Goal: Information Seeking & Learning: Check status

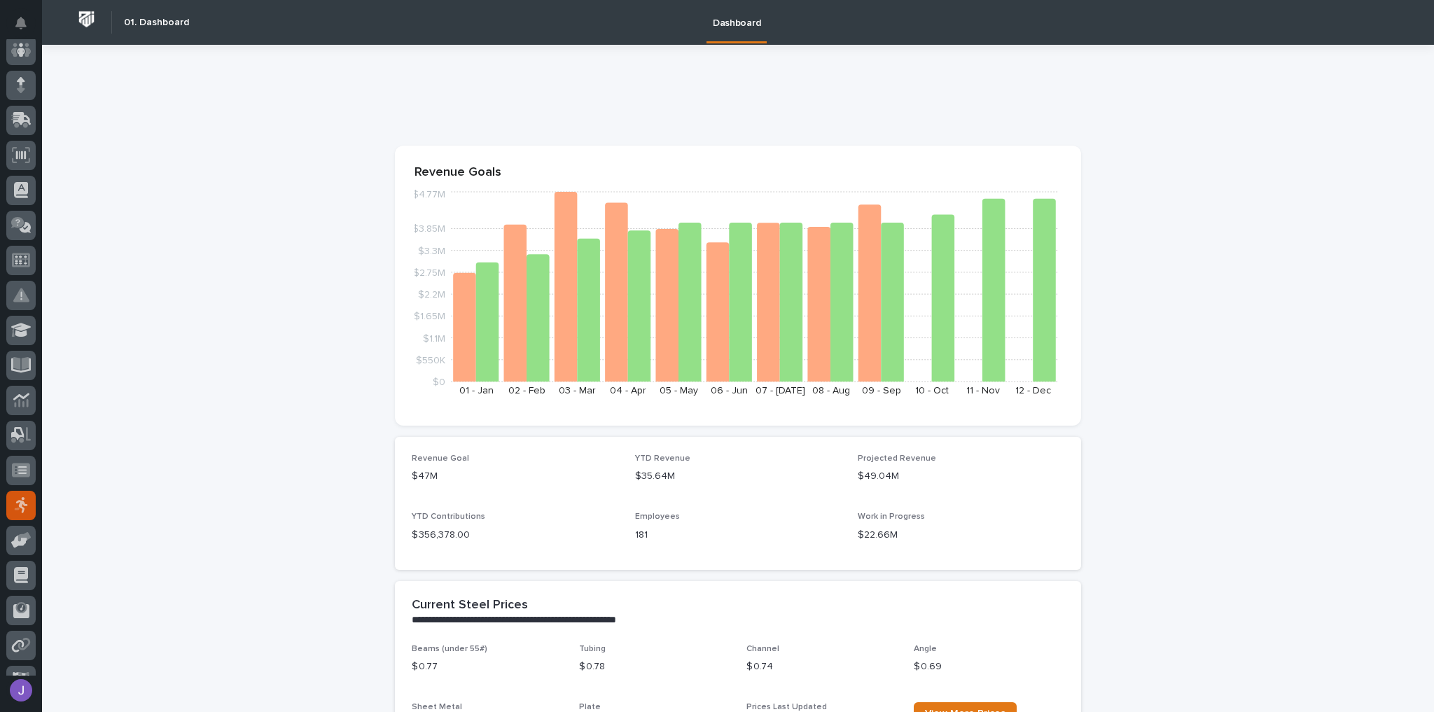
scroll to position [168, 0]
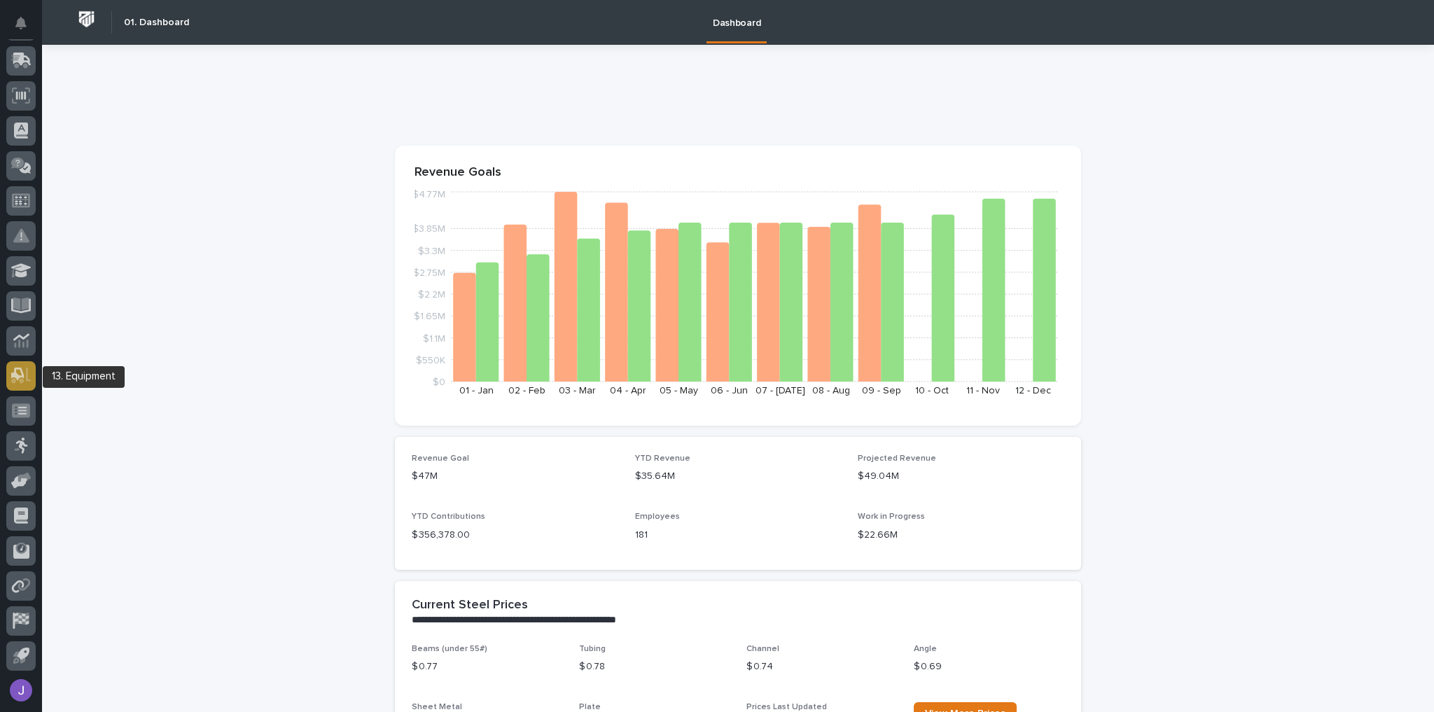
click at [27, 370] on icon at bounding box center [21, 375] width 20 height 16
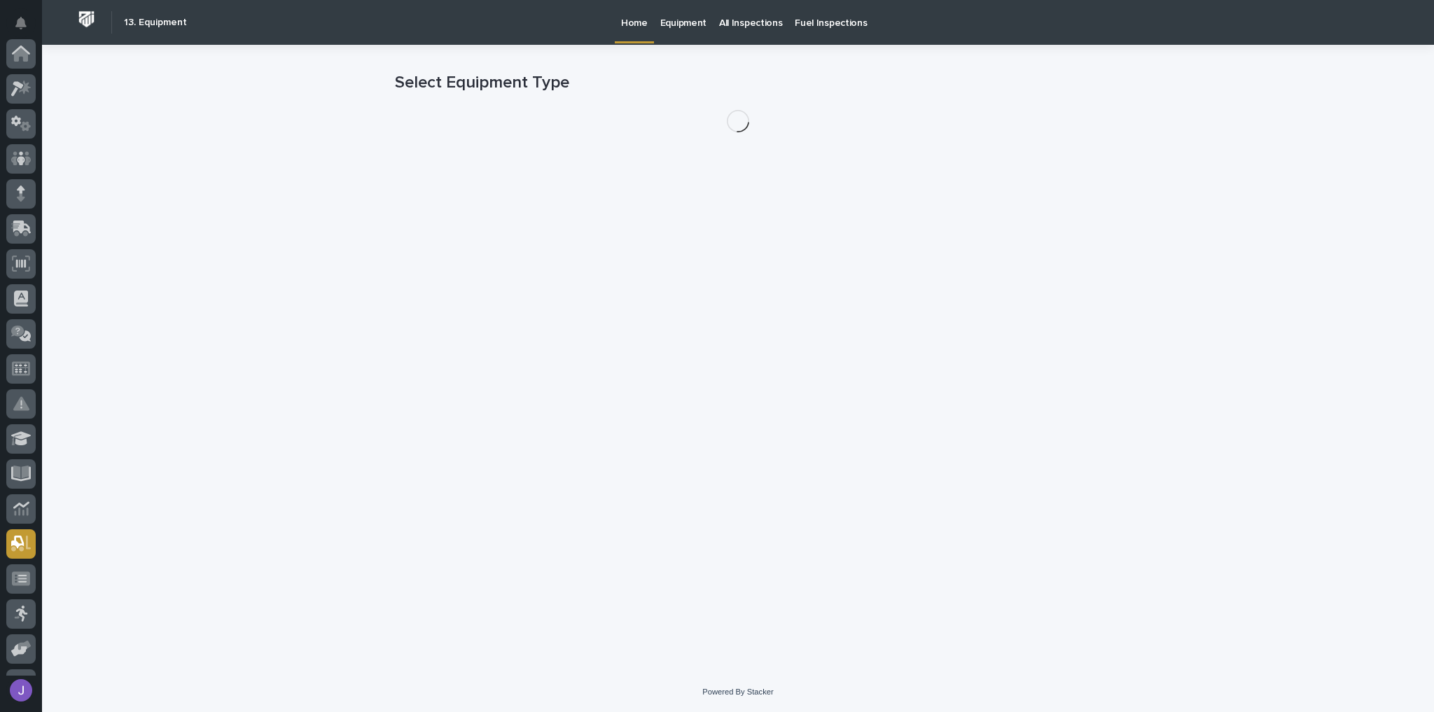
scroll to position [238, 0]
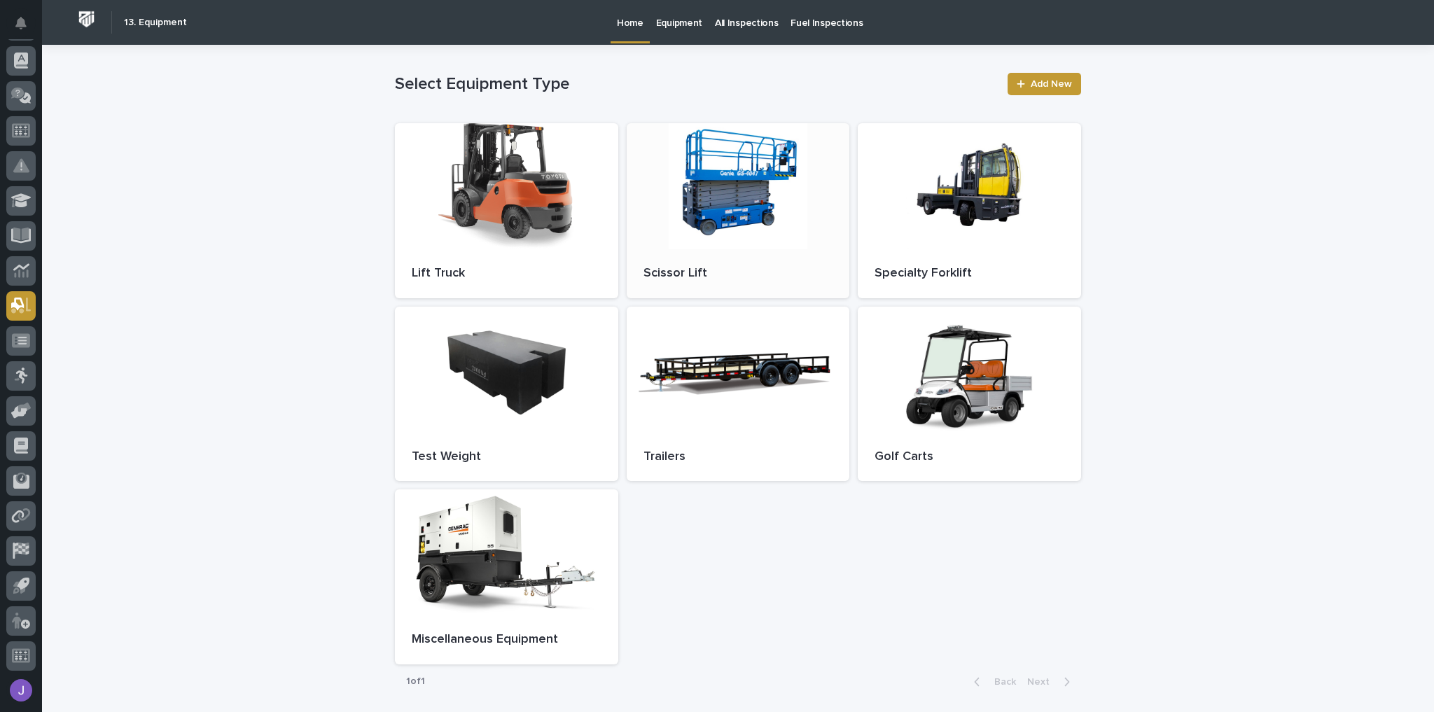
click at [730, 223] on div at bounding box center [737, 186] width 223 height 126
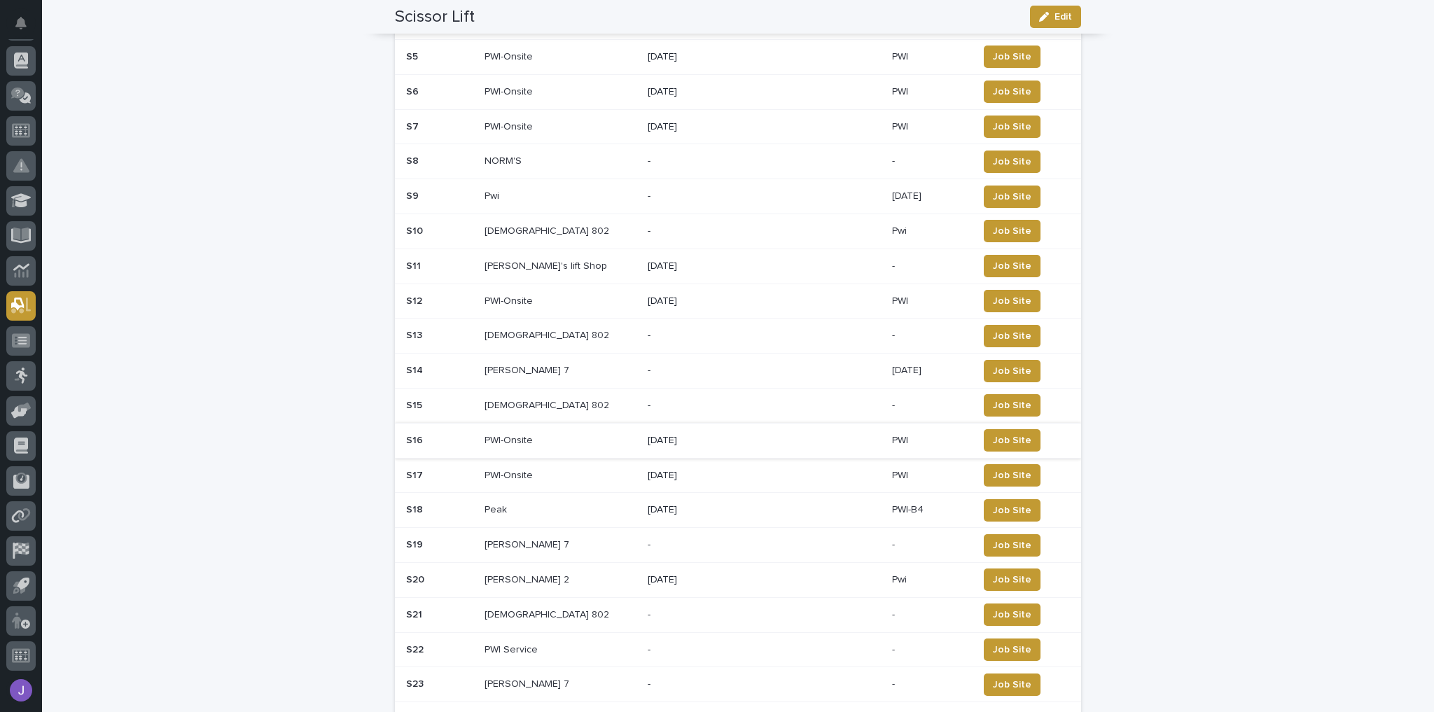
scroll to position [672, 0]
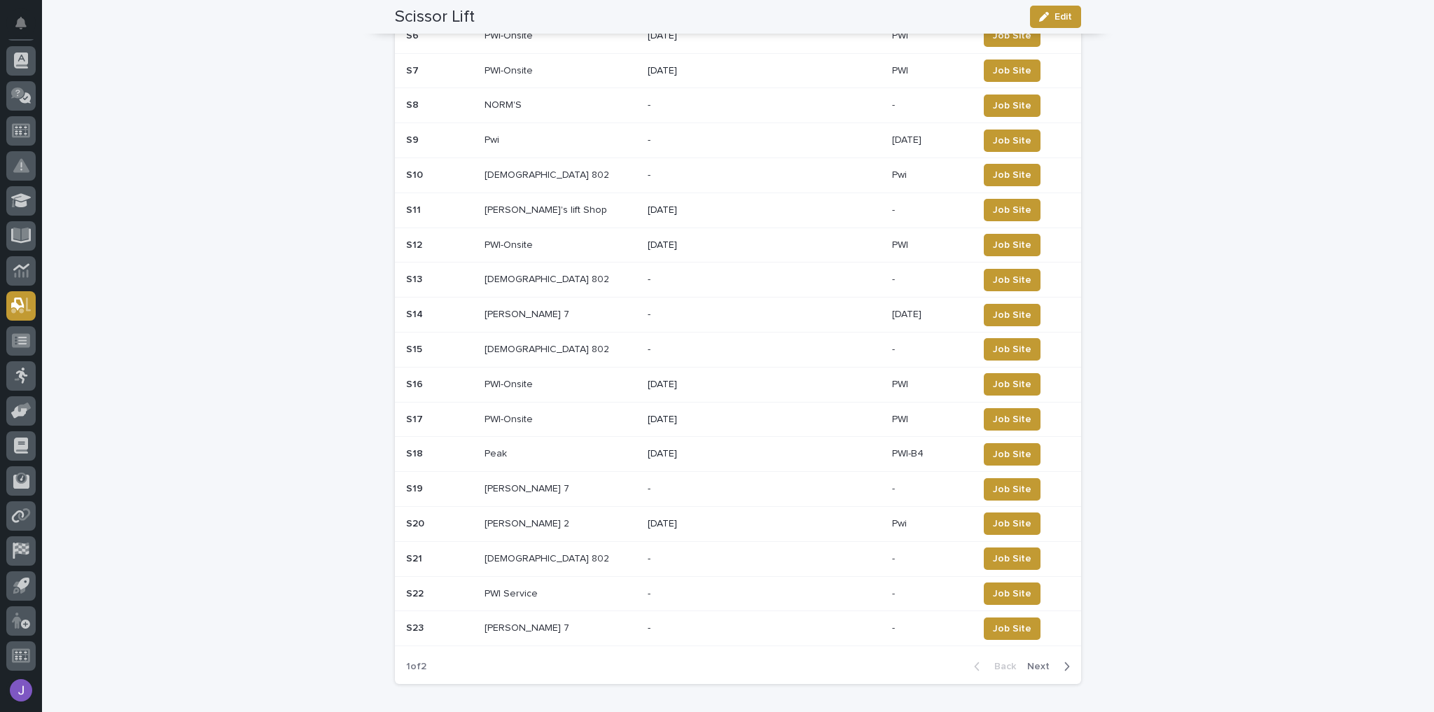
click at [1054, 664] on div "Back Next" at bounding box center [1021, 666] width 118 height 35
click at [1051, 661] on span "Next" at bounding box center [1042, 666] width 31 height 10
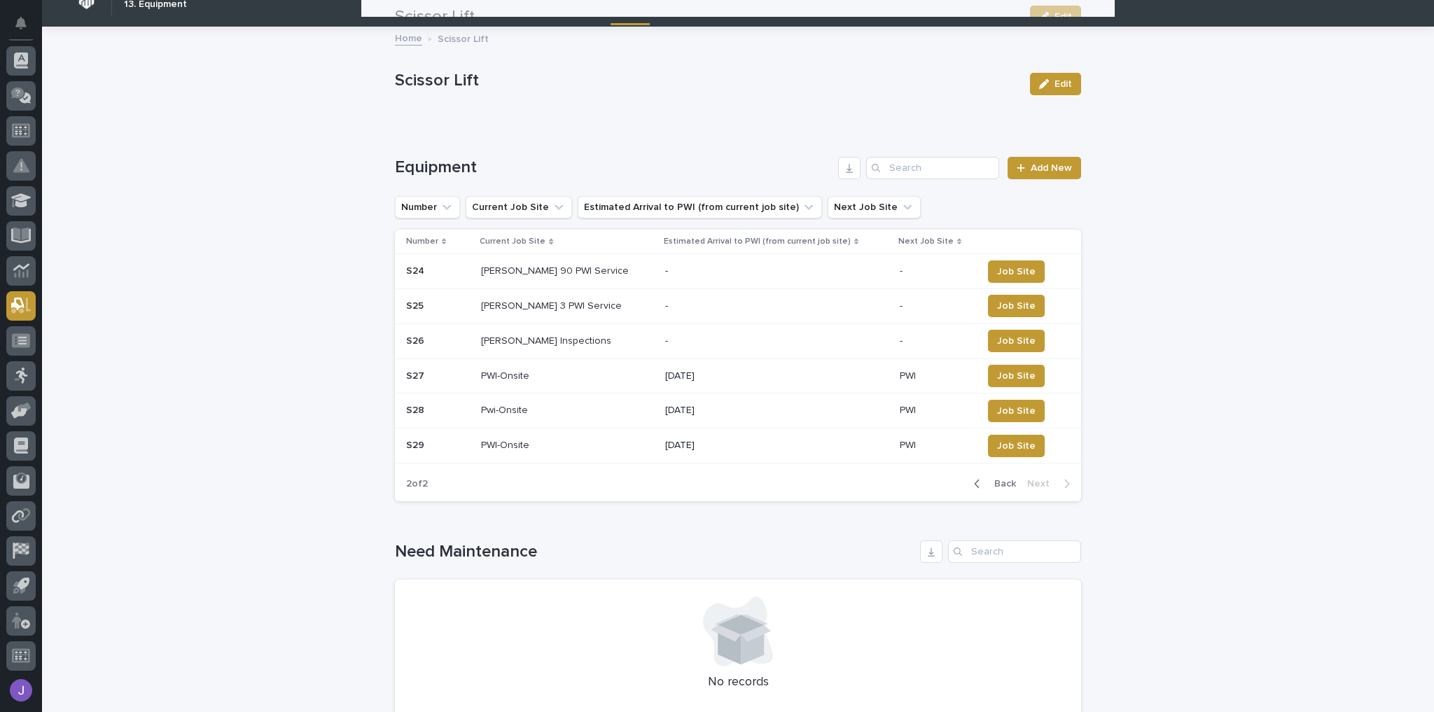
scroll to position [0, 0]
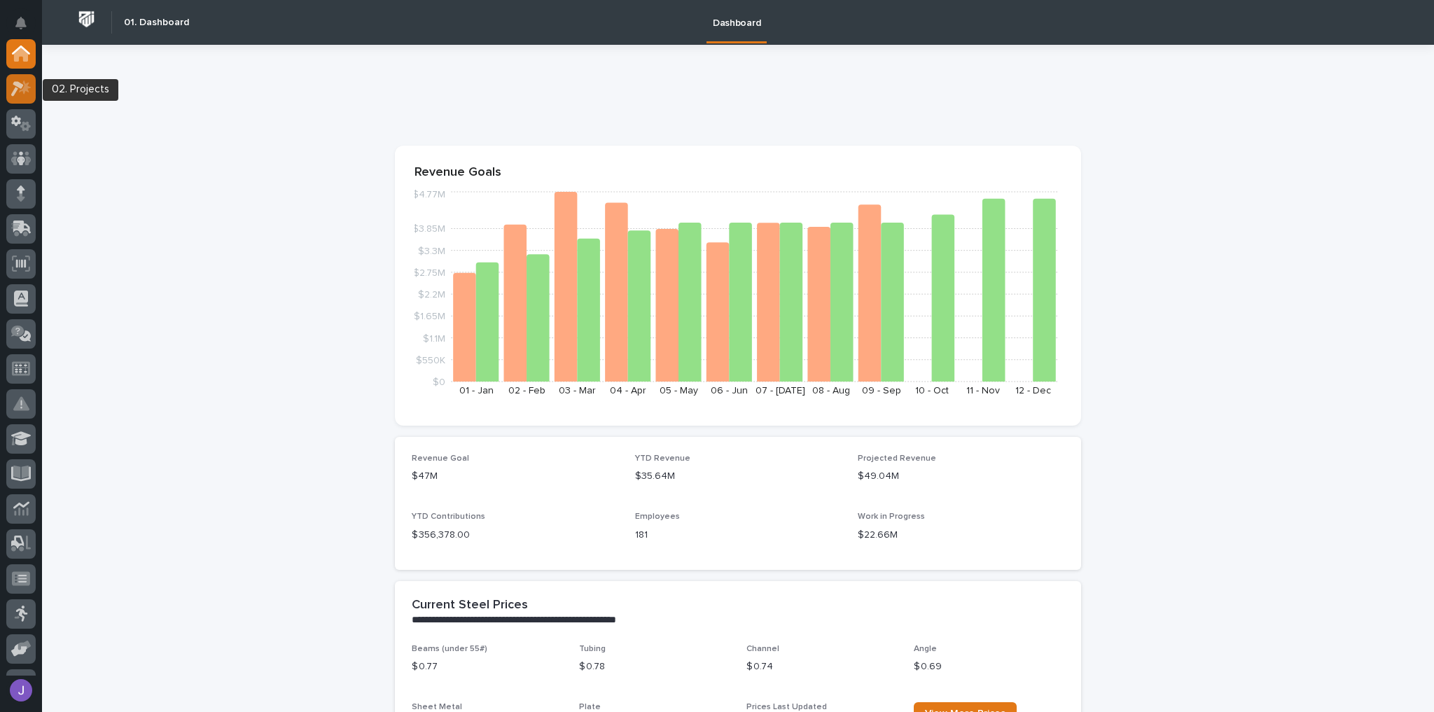
click at [28, 94] on icon at bounding box center [21, 88] width 20 height 16
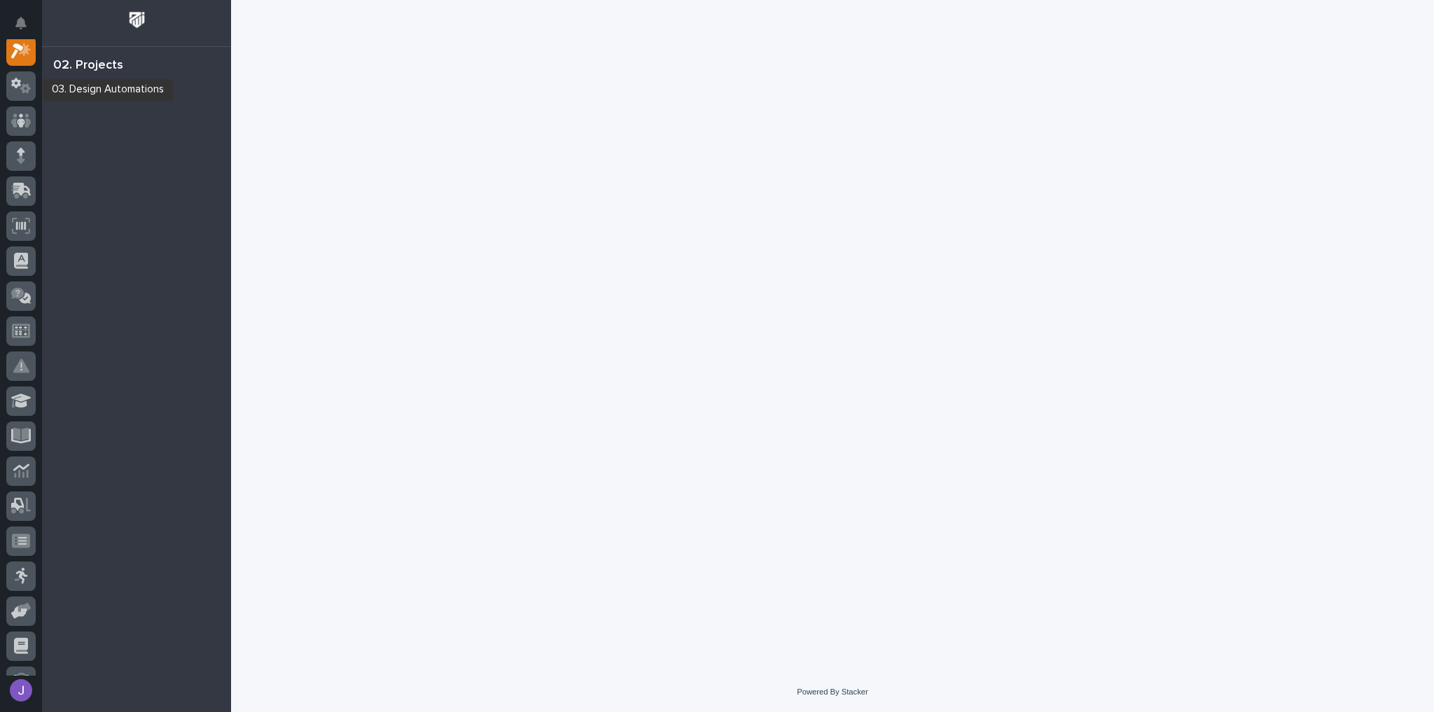
scroll to position [35, 0]
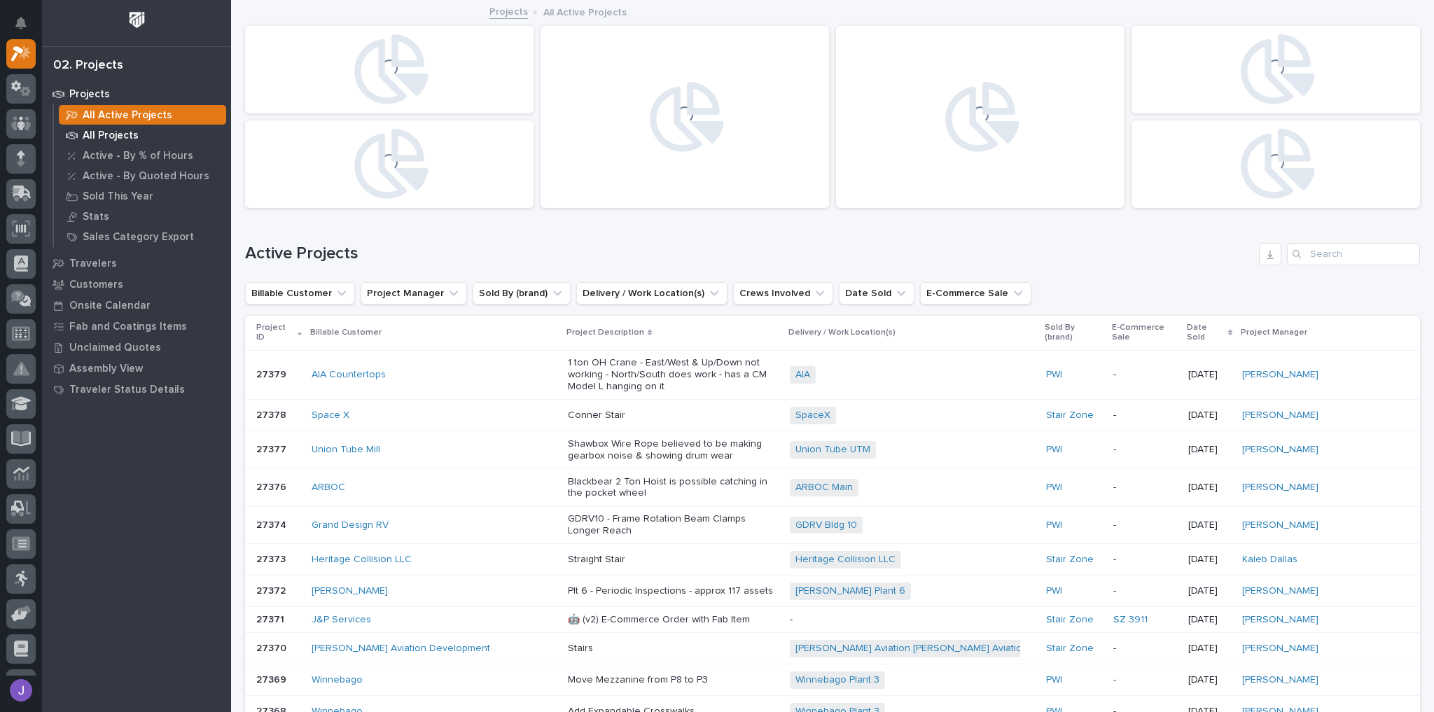
click at [114, 134] on p "All Projects" at bounding box center [111, 135] width 56 height 13
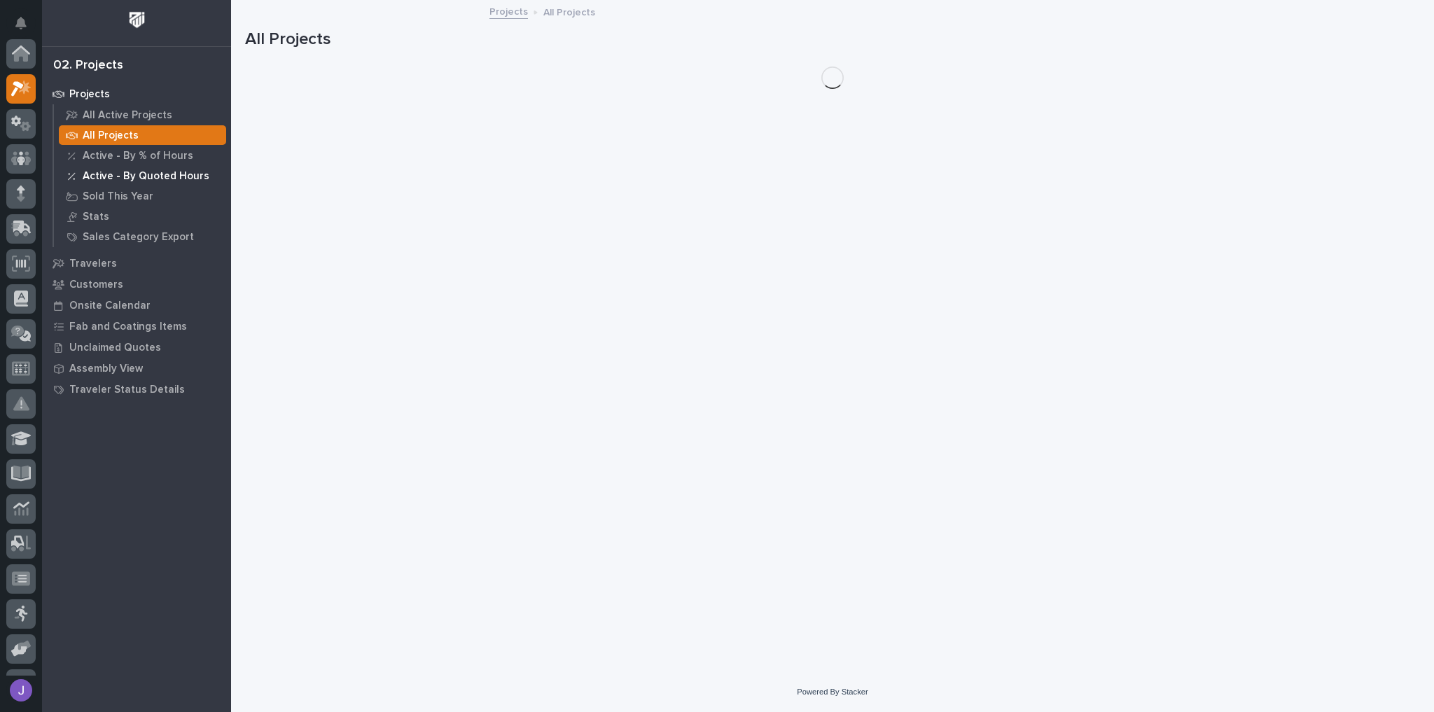
scroll to position [35, 0]
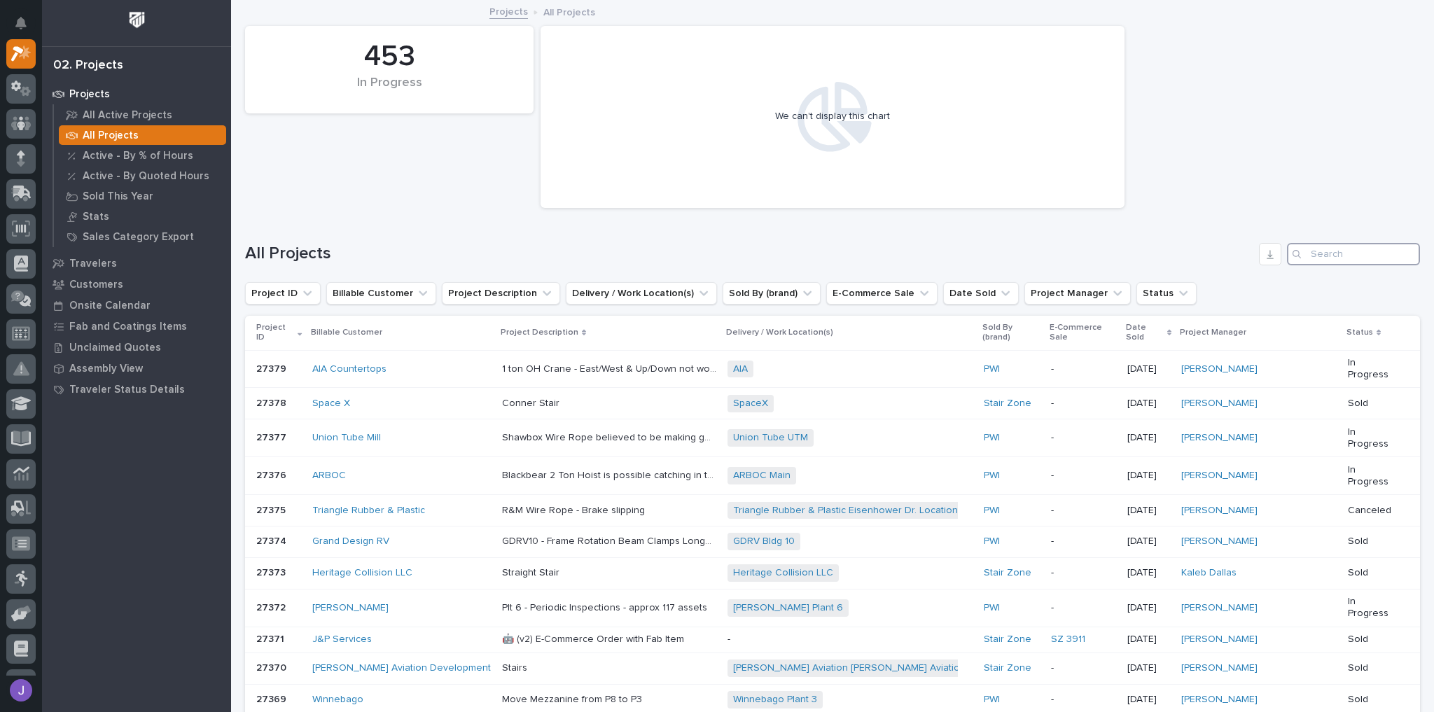
click at [1319, 255] on input "Search" at bounding box center [1353, 254] width 133 height 22
click at [1357, 255] on input "Search" at bounding box center [1353, 254] width 133 height 22
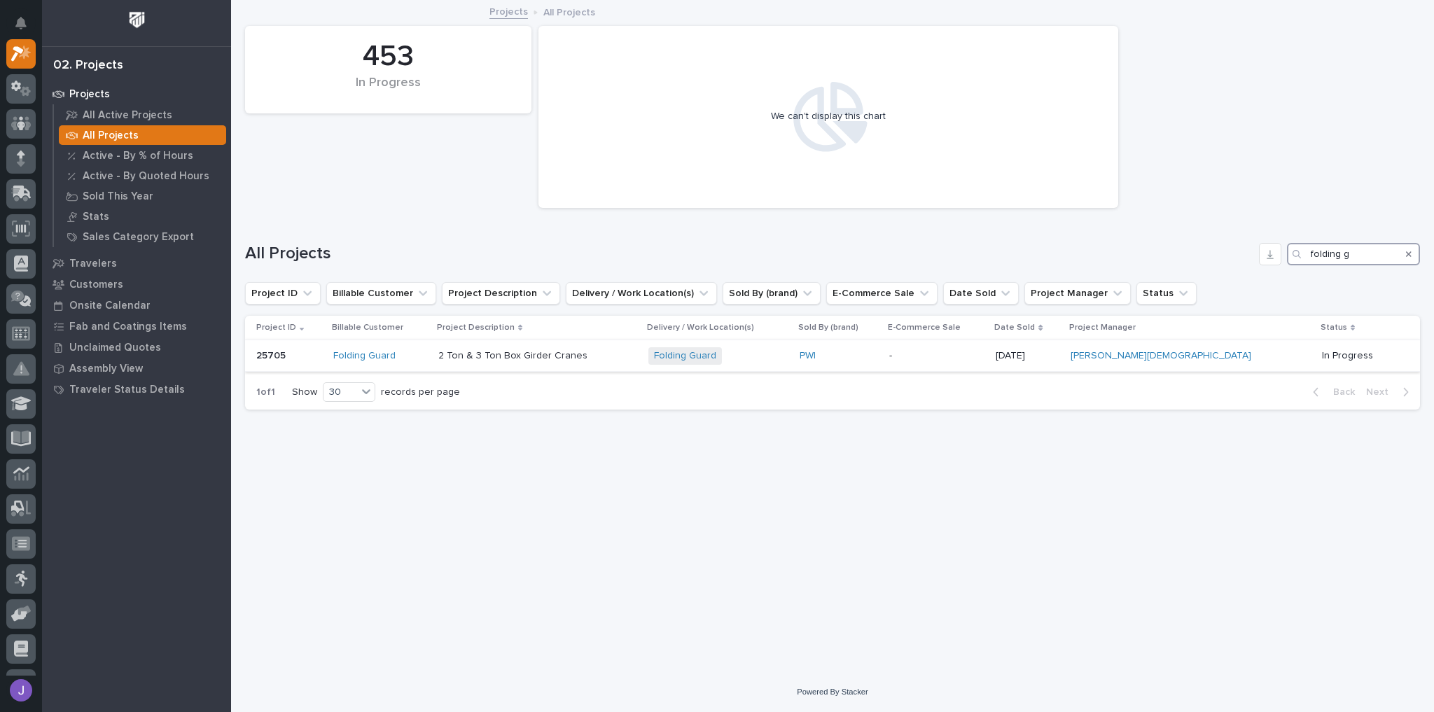
type input "folding g"
click at [418, 358] on div "Folding Guard" at bounding box center [379, 356] width 93 height 12
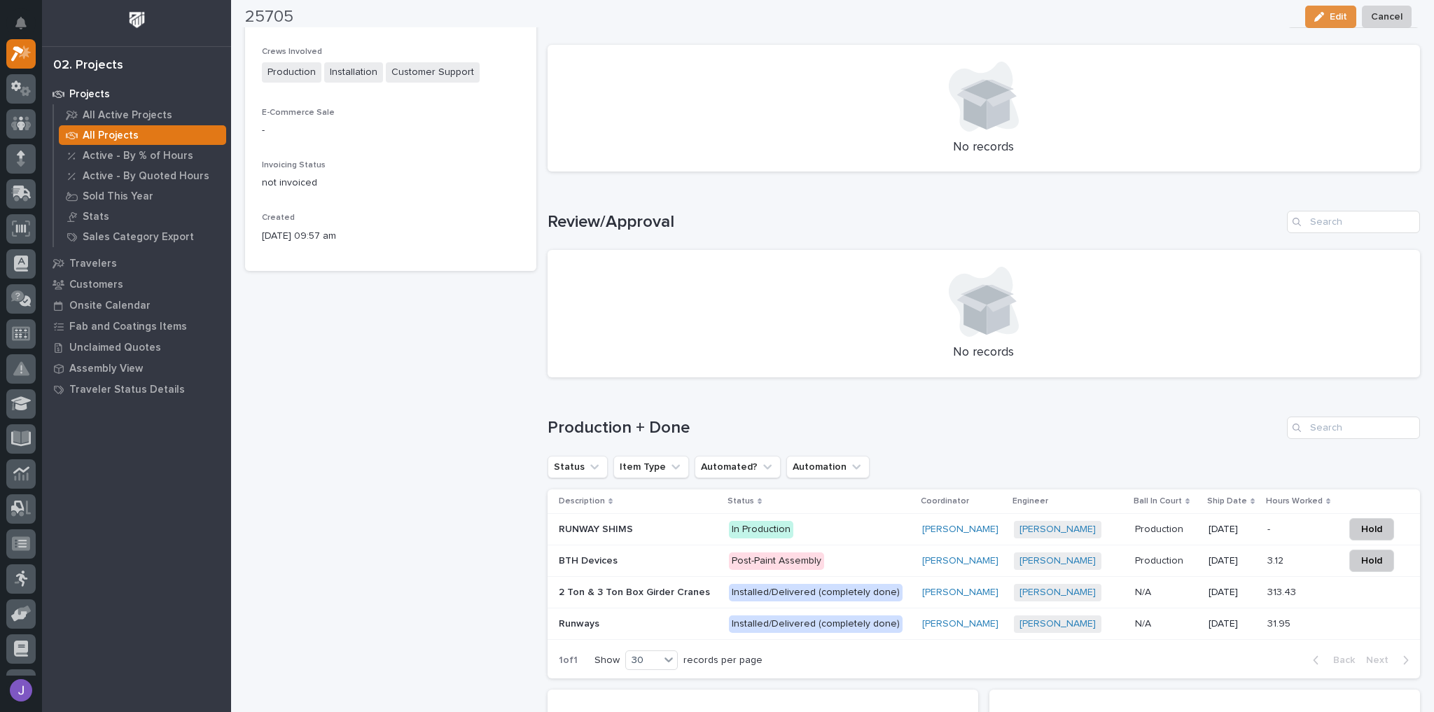
scroll to position [616, 0]
click at [658, 593] on p "2 Ton & 3 Ton Box Girder Cranes" at bounding box center [636, 589] width 154 height 15
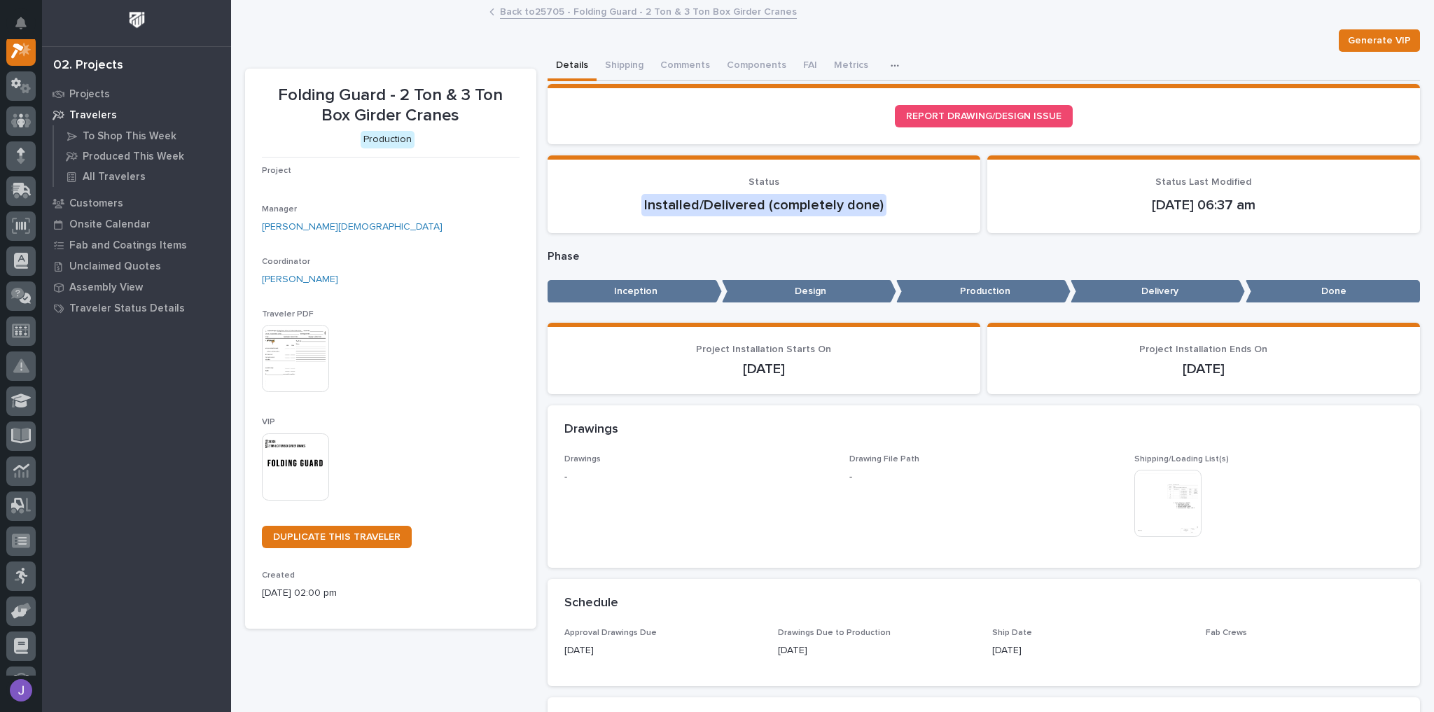
scroll to position [35, 0]
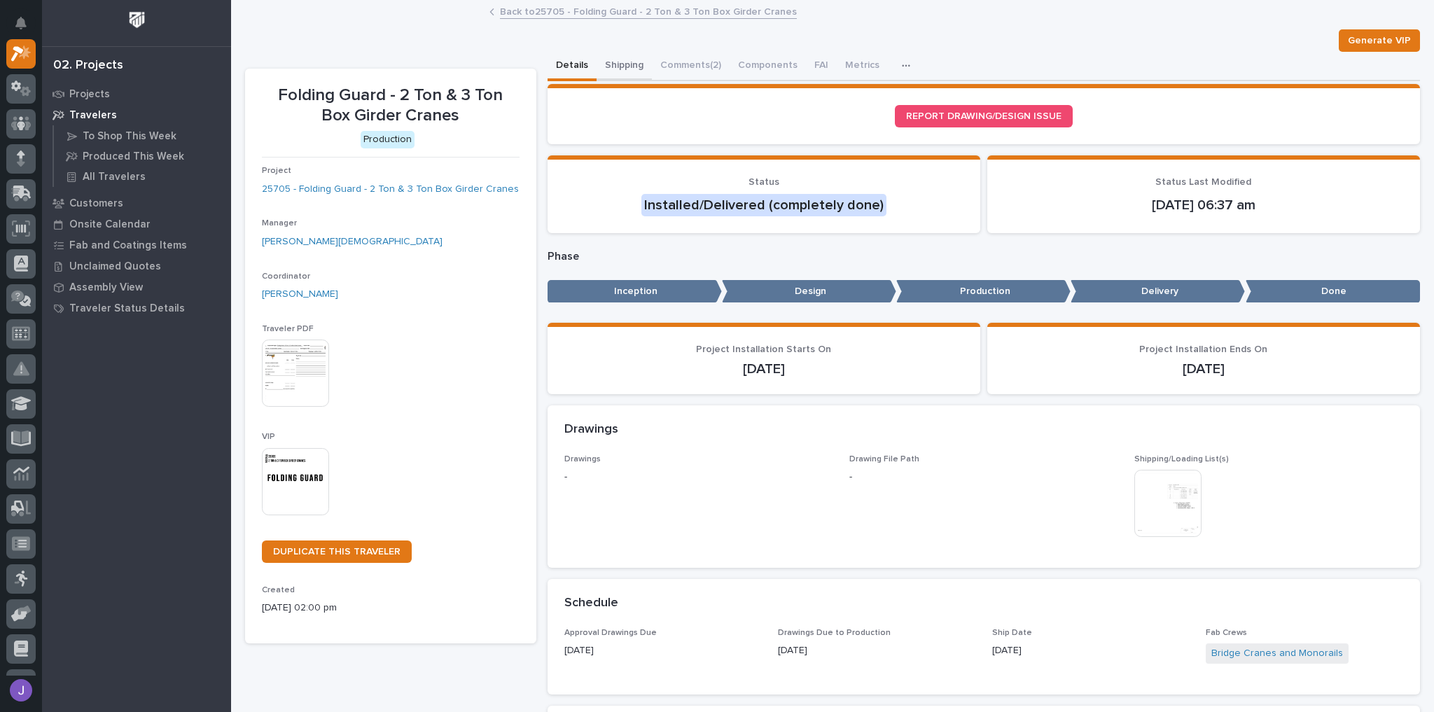
click at [627, 71] on button "Shipping" at bounding box center [623, 66] width 55 height 29
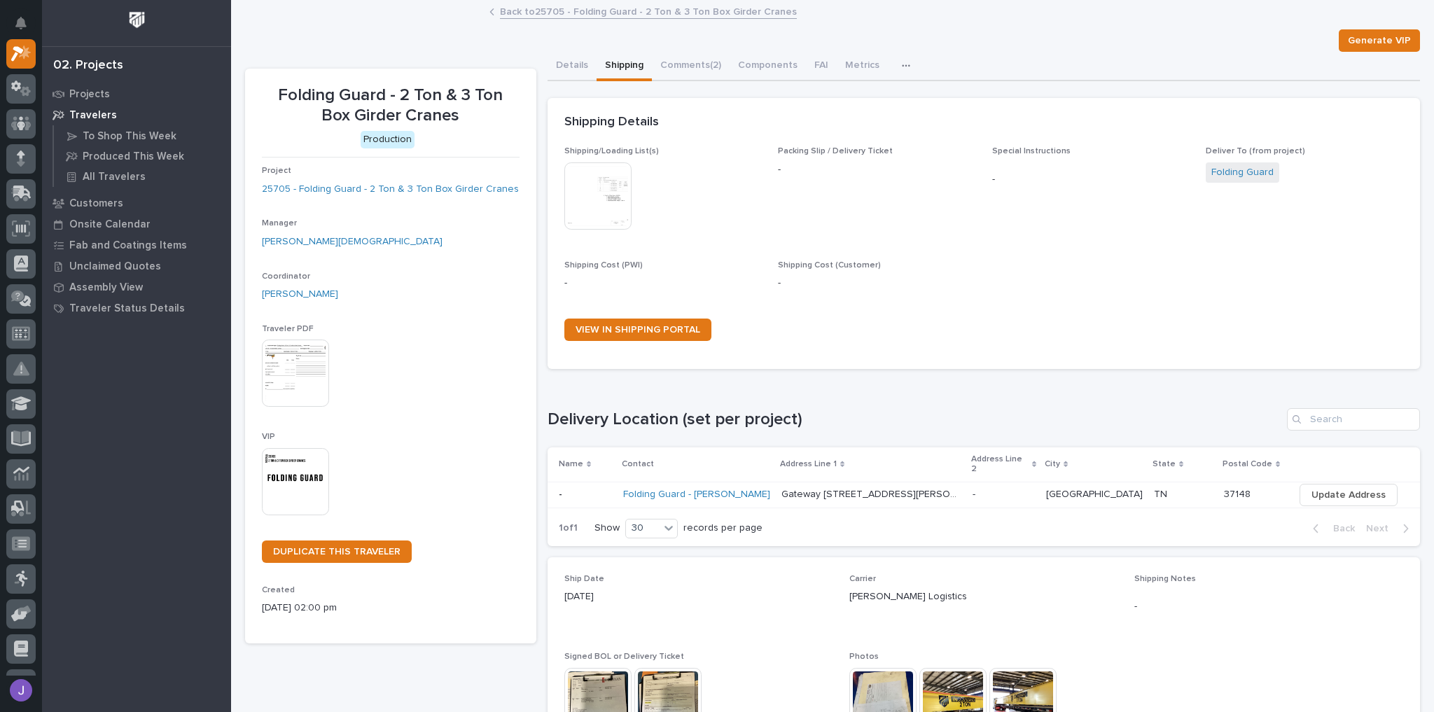
click at [587, 196] on img at bounding box center [597, 195] width 67 height 67
